Goal: Information Seeking & Learning: Learn about a topic

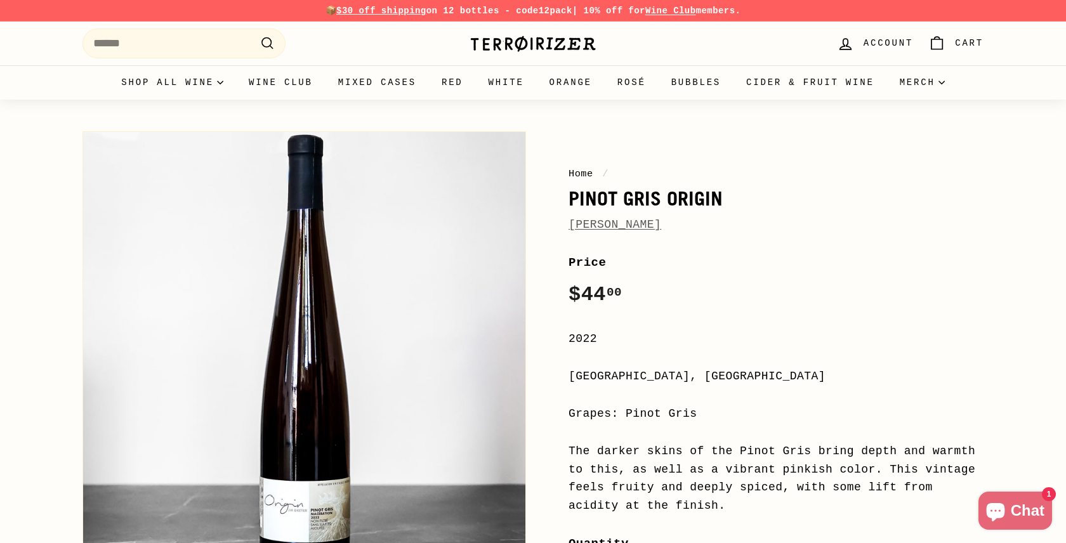
click at [647, 216] on span "[PERSON_NAME]" at bounding box center [614, 225] width 93 height 18
click at [647, 225] on link "[PERSON_NAME]" at bounding box center [614, 224] width 93 height 13
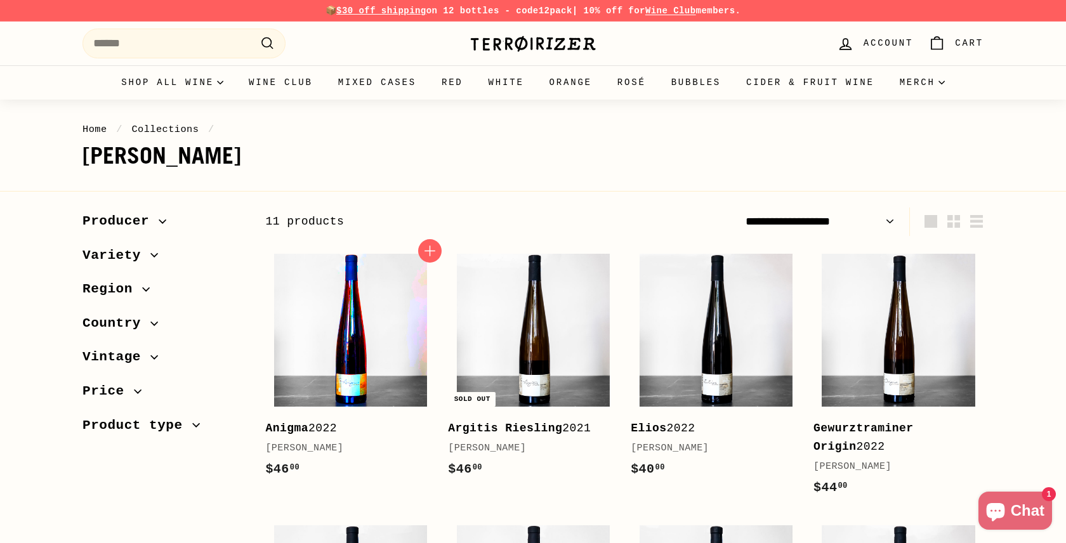
click at [425, 314] on img at bounding box center [350, 330] width 153 height 153
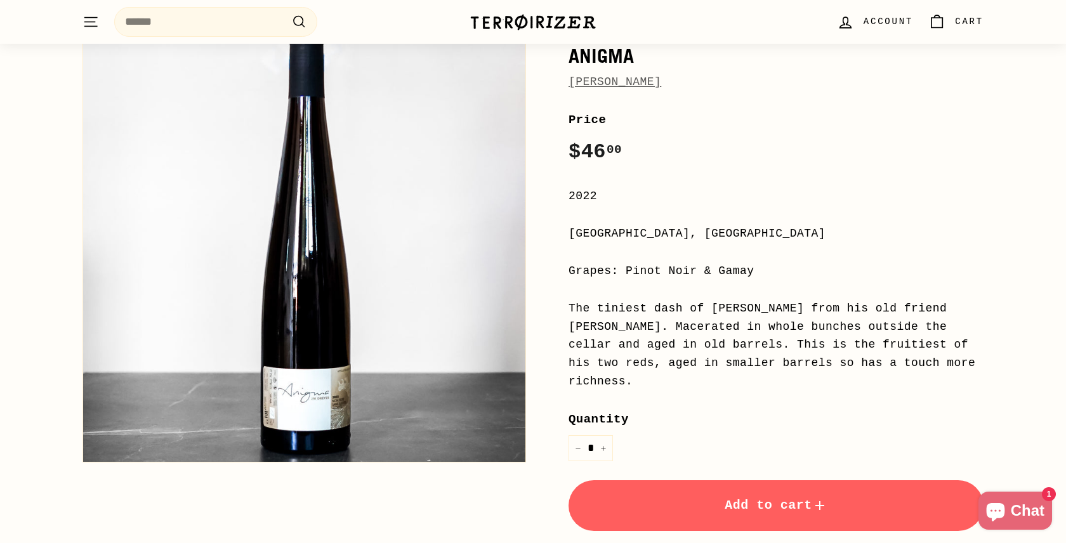
scroll to position [147, 0]
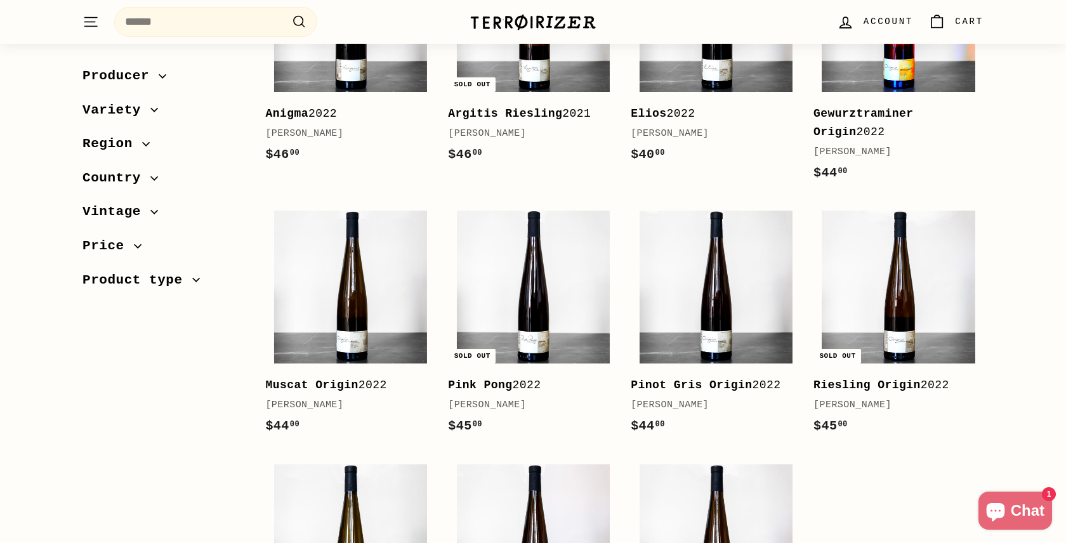
scroll to position [315, 0]
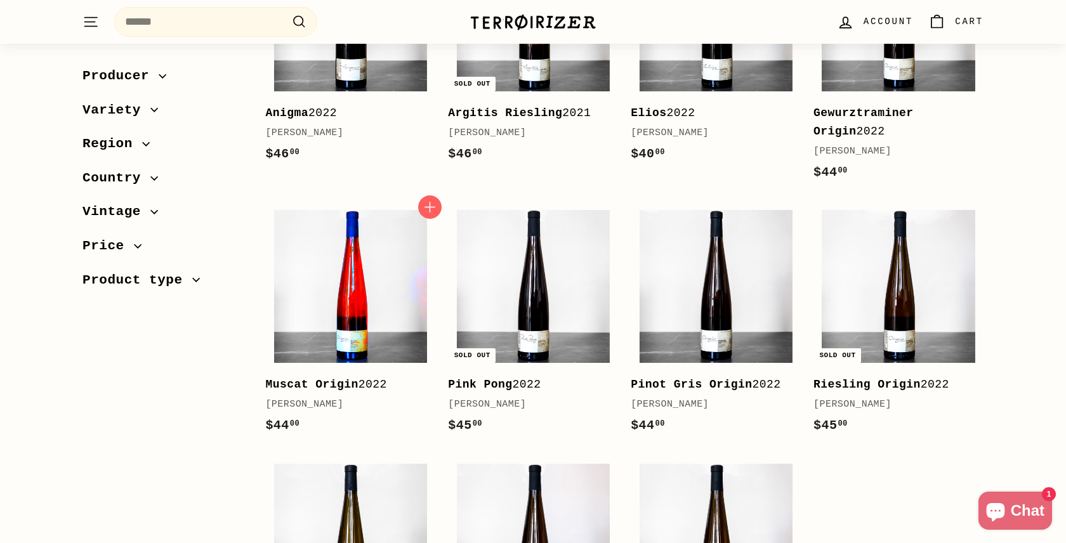
click at [366, 276] on img at bounding box center [350, 286] width 153 height 153
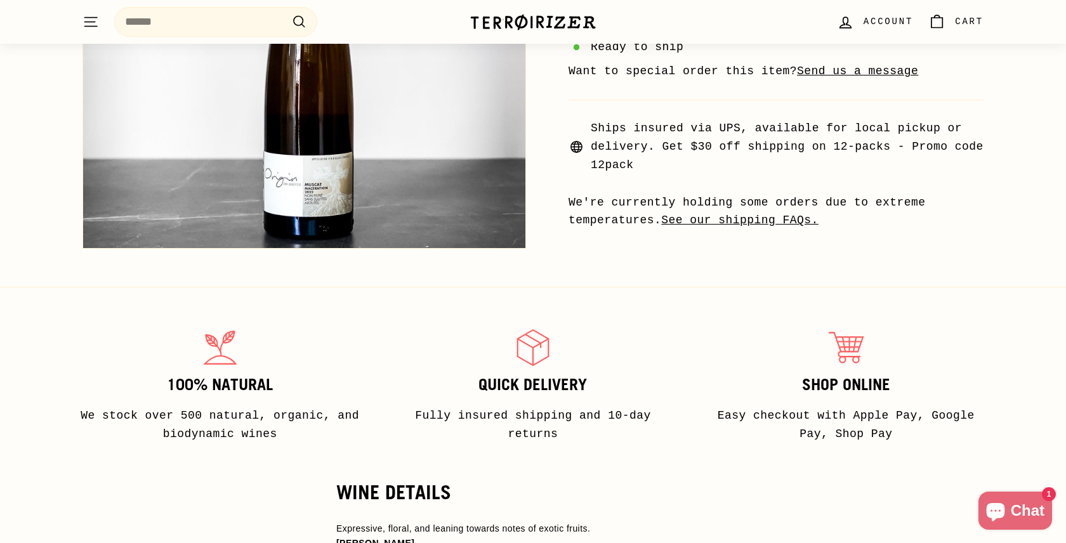
scroll to position [828, 0]
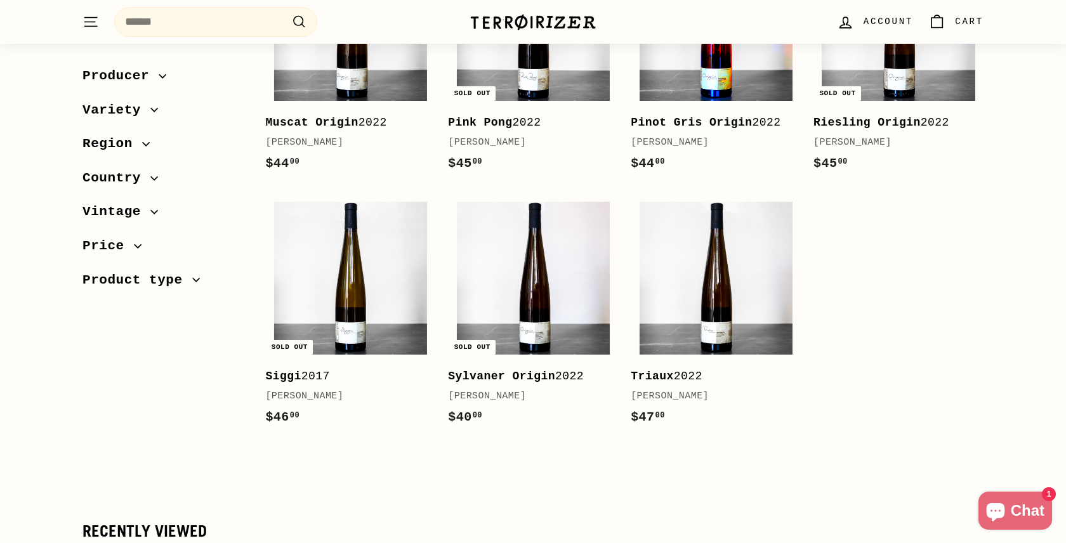
scroll to position [579, 0]
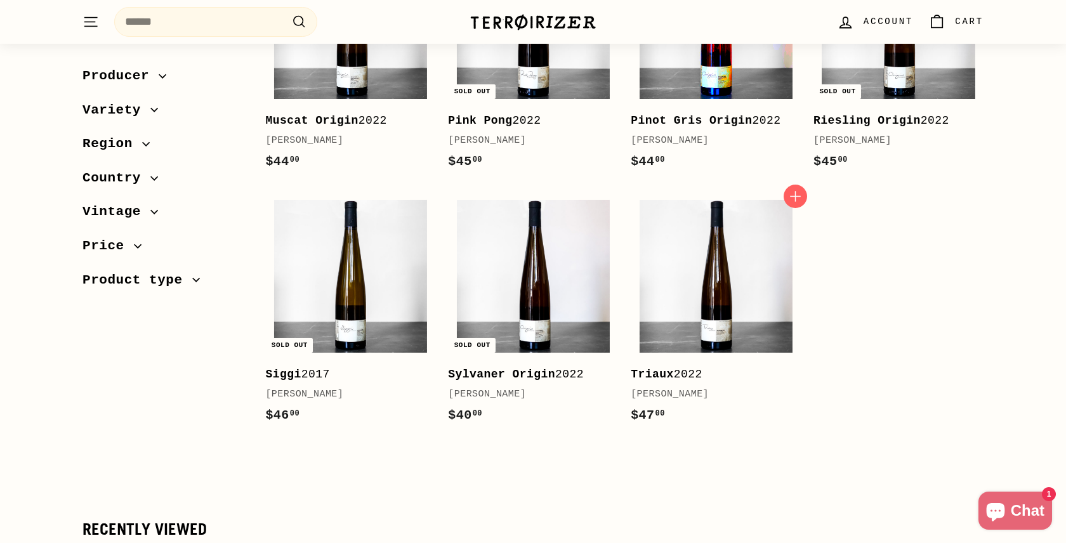
click at [732, 266] on img at bounding box center [716, 276] width 153 height 153
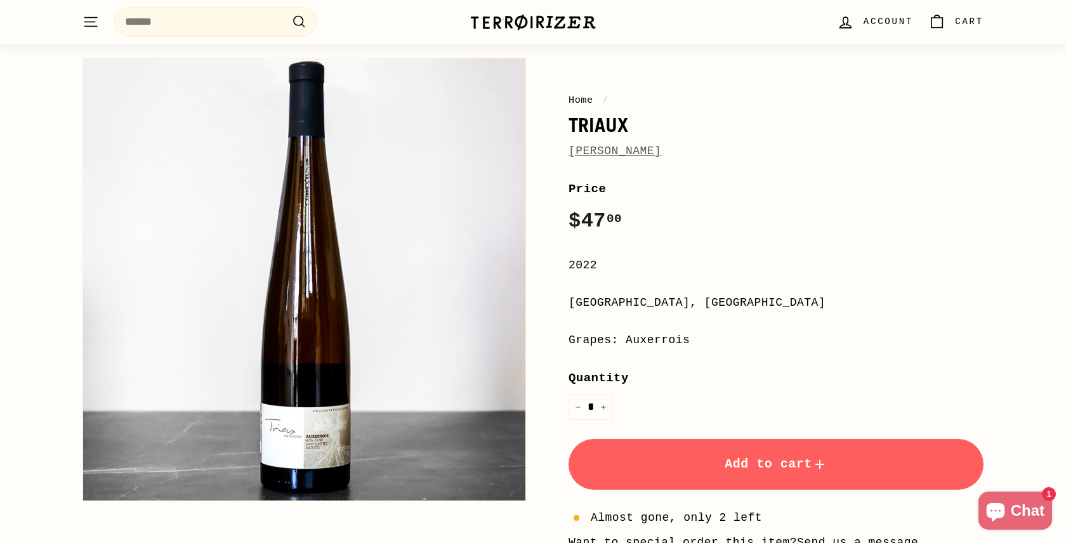
scroll to position [73, 0]
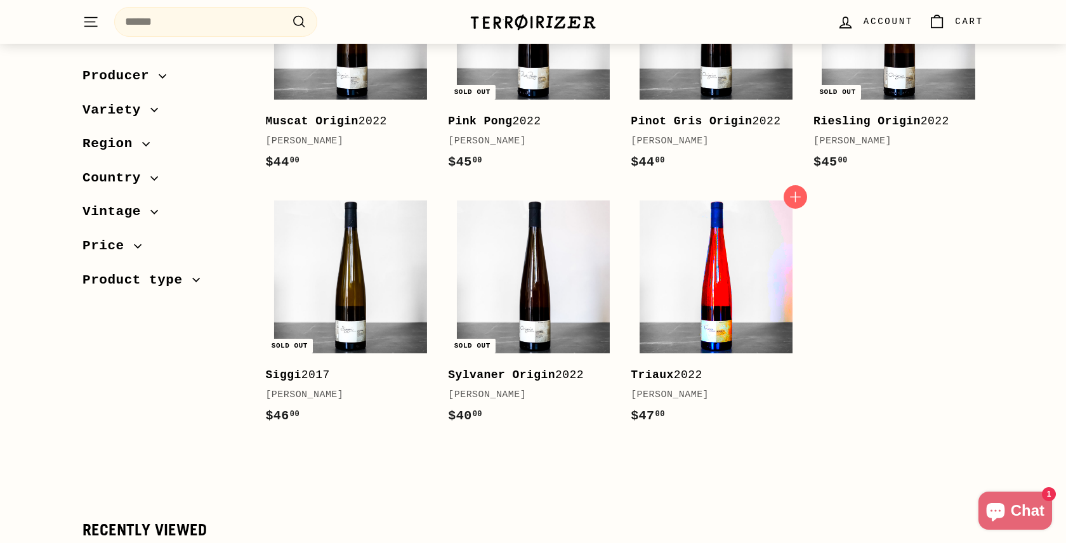
scroll to position [579, 0]
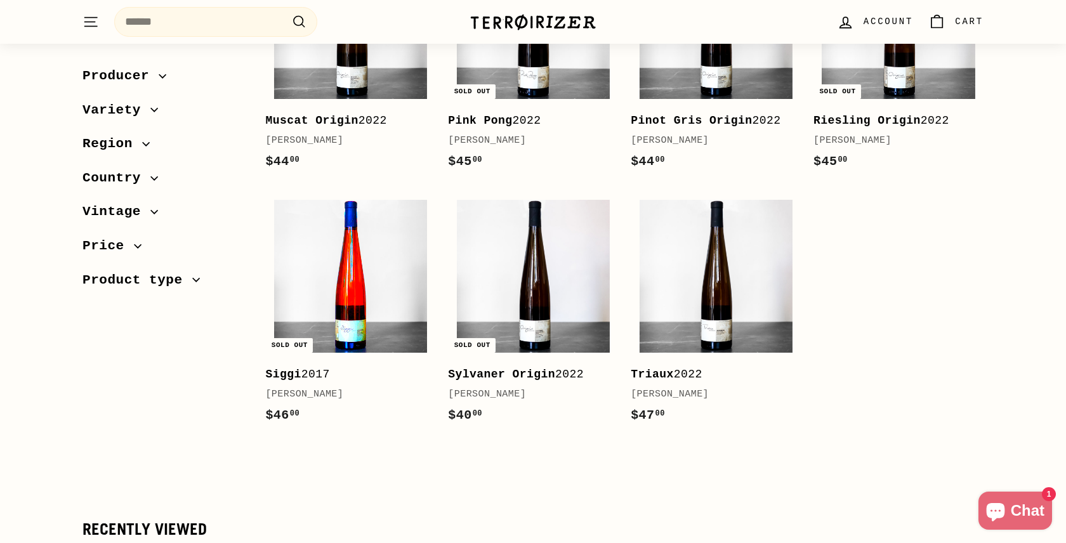
click at [386, 291] on img at bounding box center [350, 276] width 153 height 153
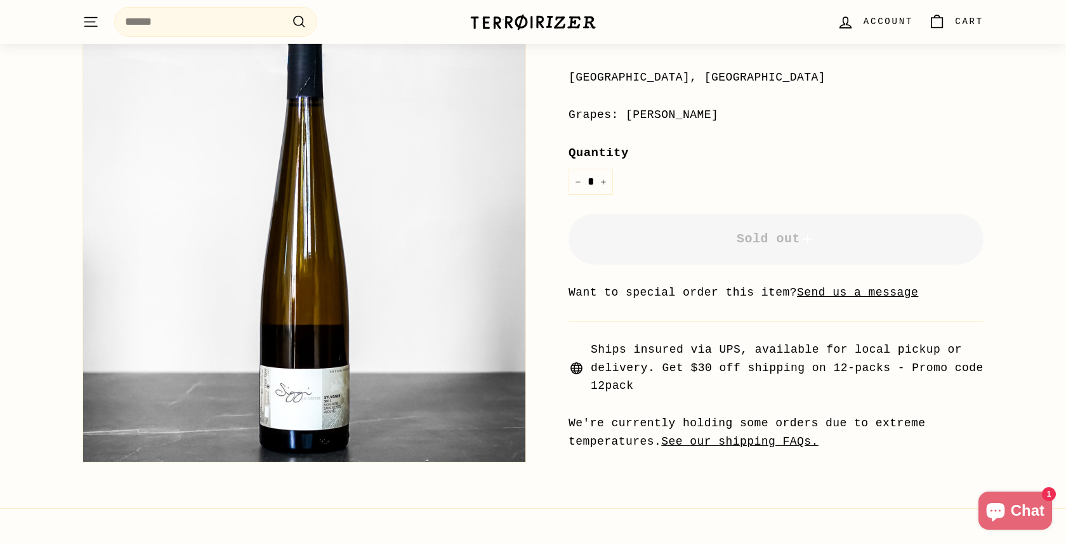
scroll to position [308, 0]
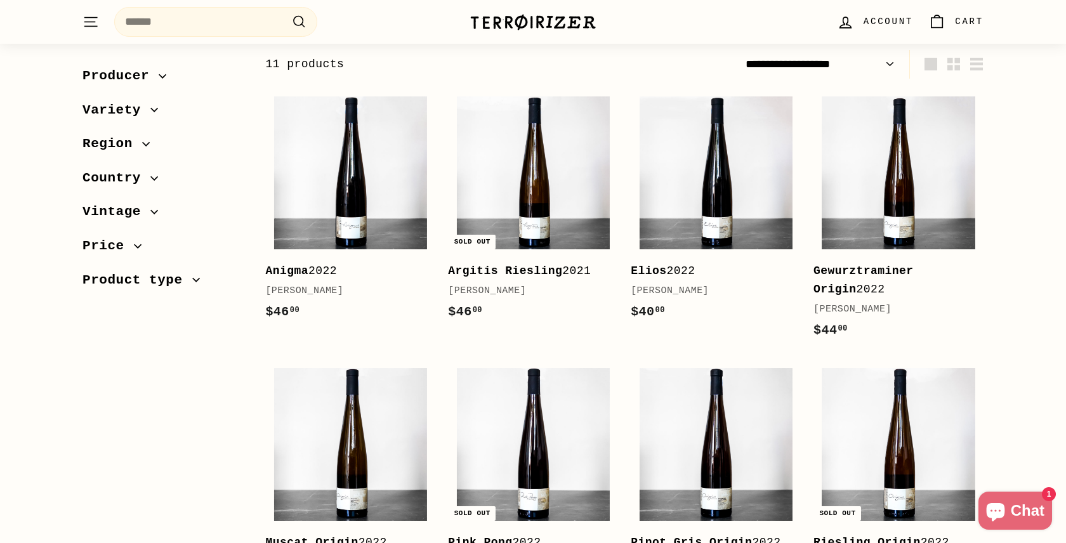
scroll to position [152, 0]
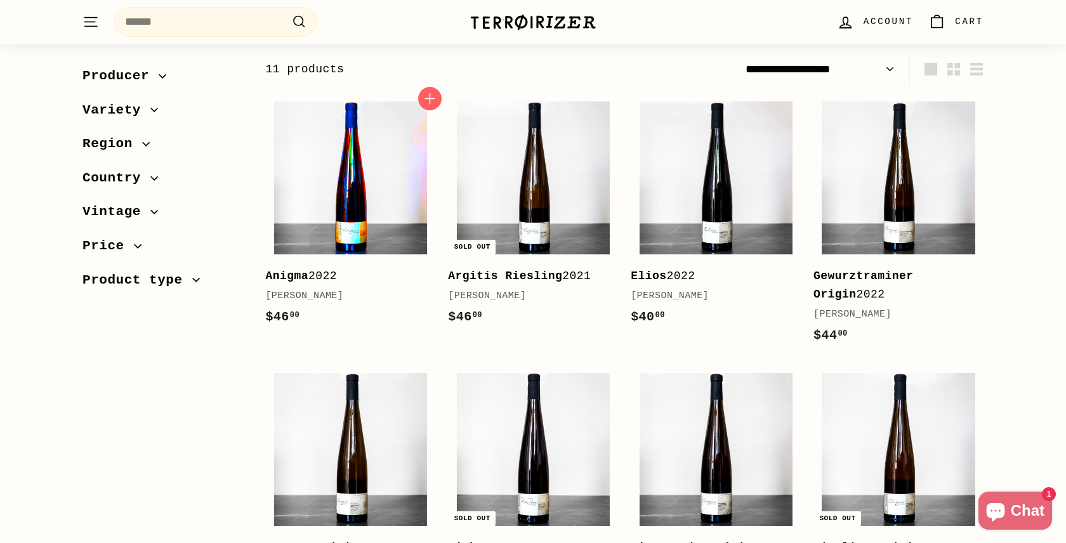
click at [363, 229] on img at bounding box center [350, 178] width 153 height 153
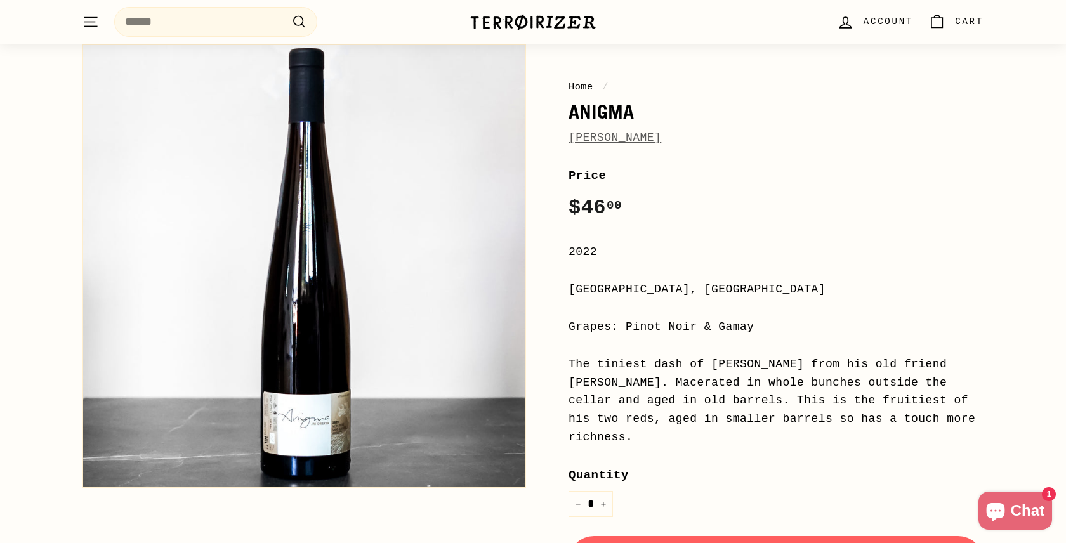
scroll to position [89, 0]
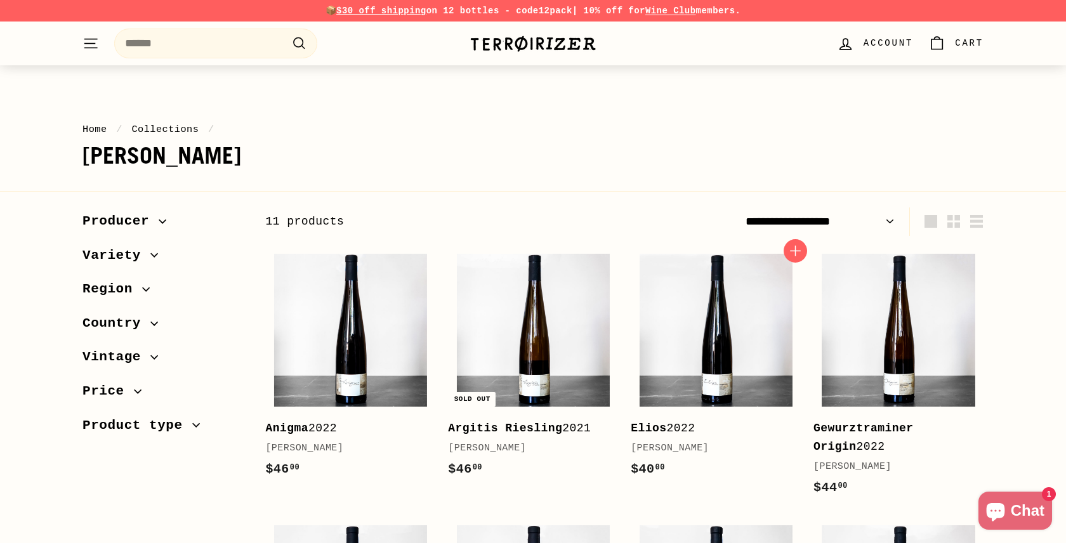
scroll to position [152, 0]
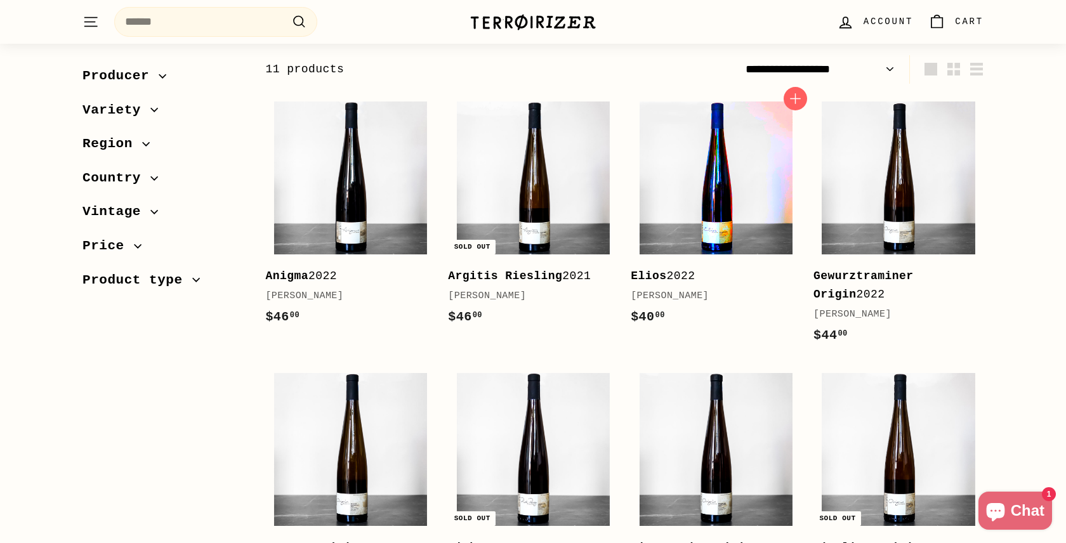
click at [659, 151] on img at bounding box center [716, 178] width 153 height 153
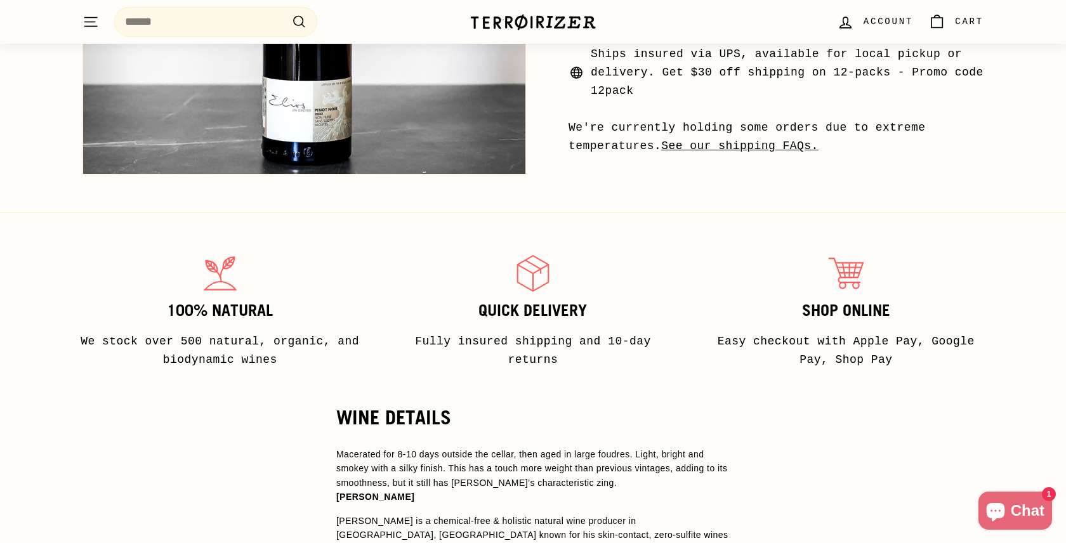
scroll to position [791, 0]
